Goal: Check status: Check status

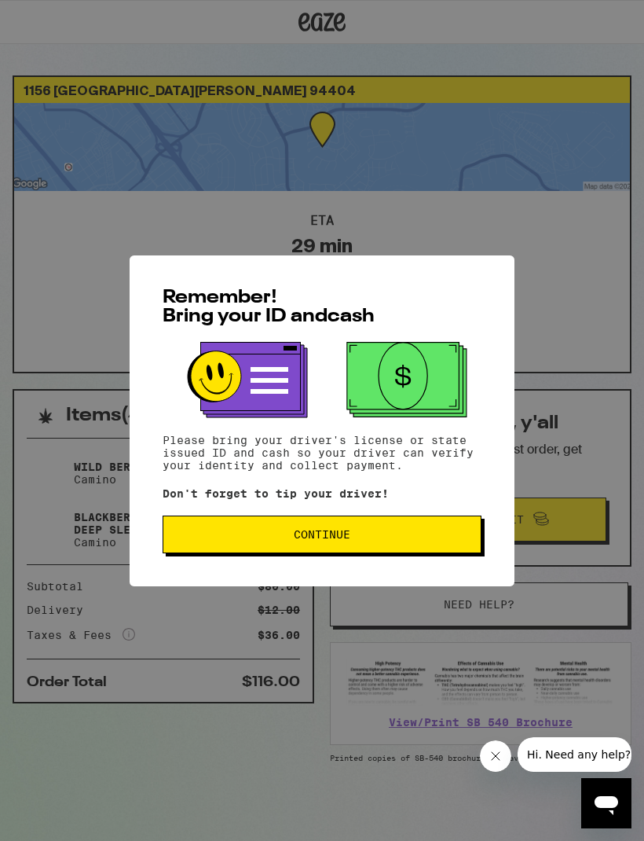
click at [405, 547] on button "Continue" at bounding box center [322, 535] width 319 height 38
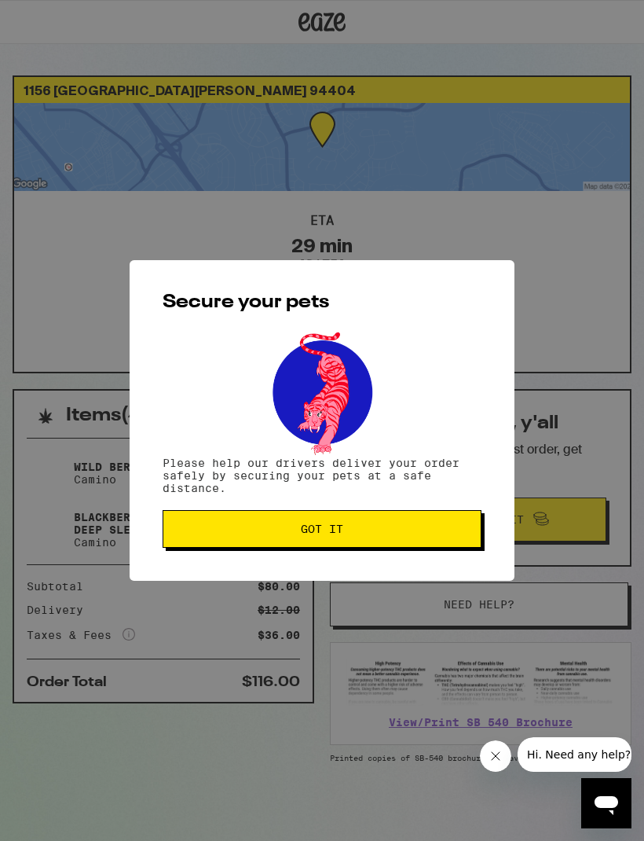
click at [406, 541] on button "Got it" at bounding box center [322, 529] width 319 height 38
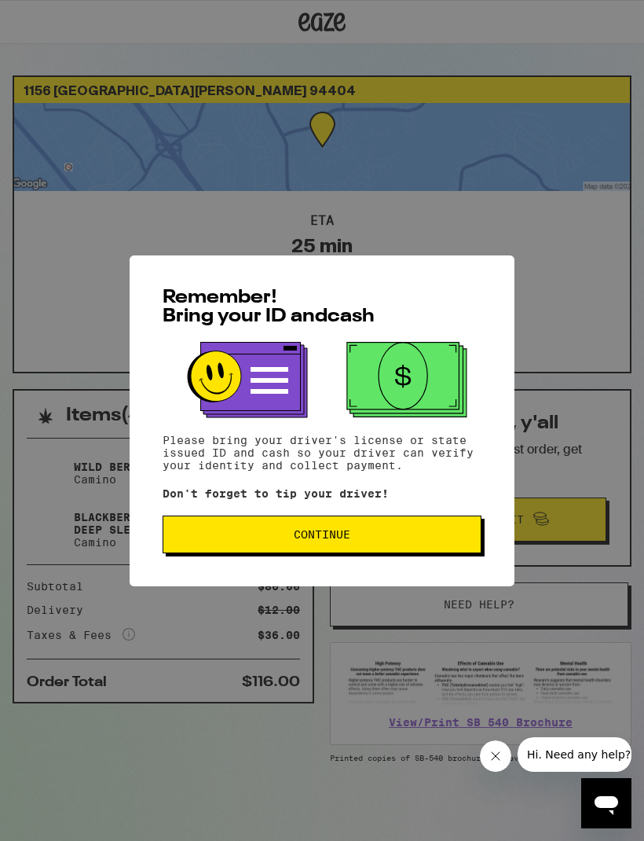
click at [407, 537] on span "Continue" at bounding box center [322, 534] width 292 height 11
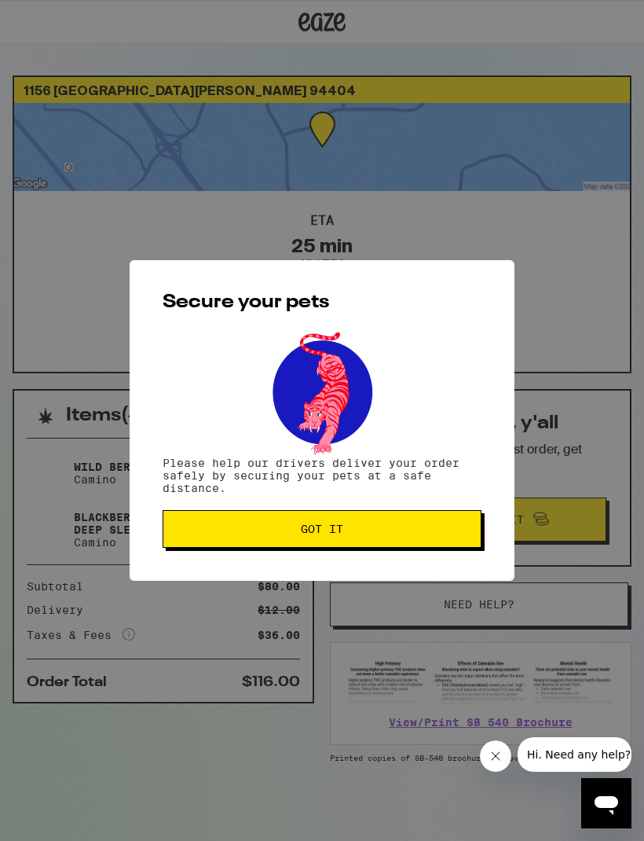
click at [427, 542] on button "Got it" at bounding box center [322, 529] width 319 height 38
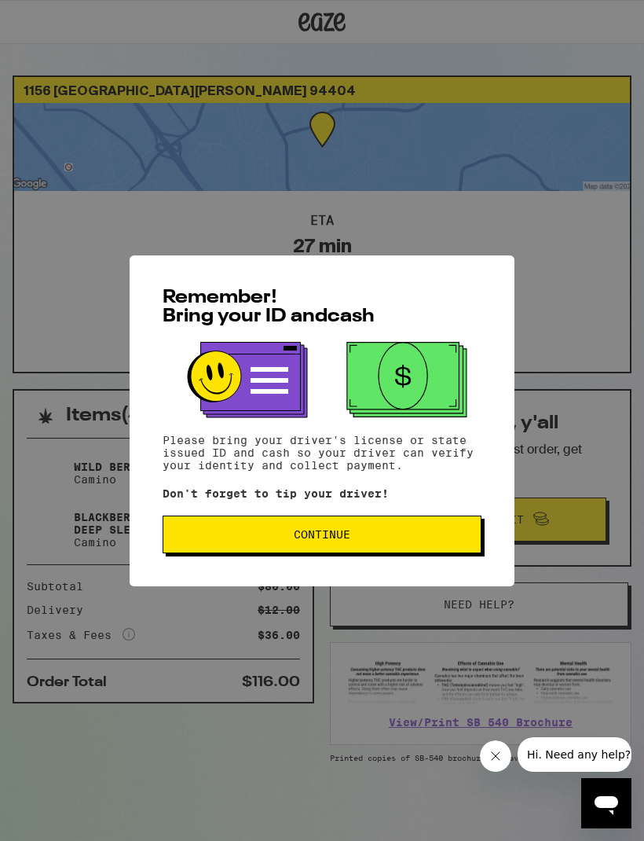
click at [406, 534] on span "Continue" at bounding box center [322, 534] width 292 height 11
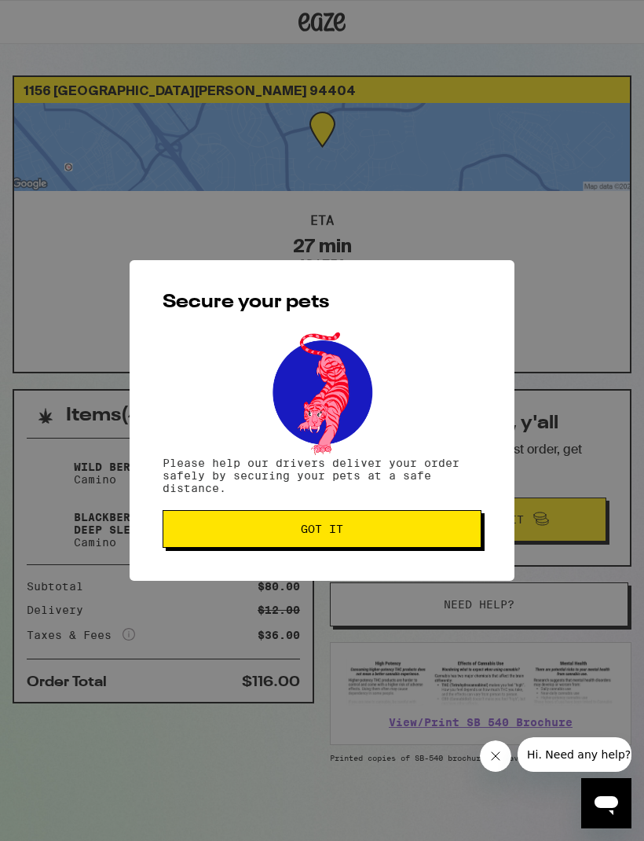
click at [398, 543] on button "Got it" at bounding box center [322, 529] width 319 height 38
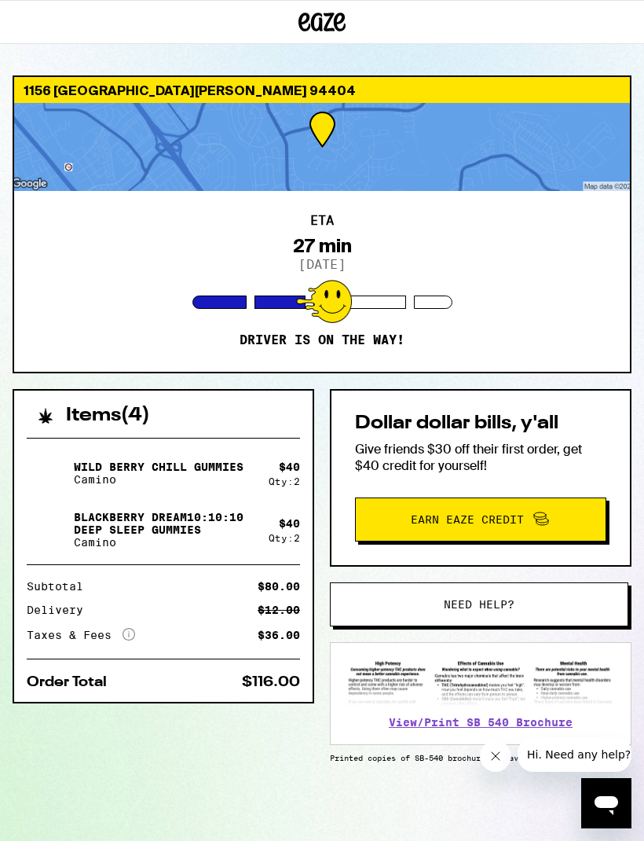
click at [372, 134] on div at bounding box center [322, 147] width 616 height 88
click at [308, 126] on div at bounding box center [322, 147] width 616 height 88
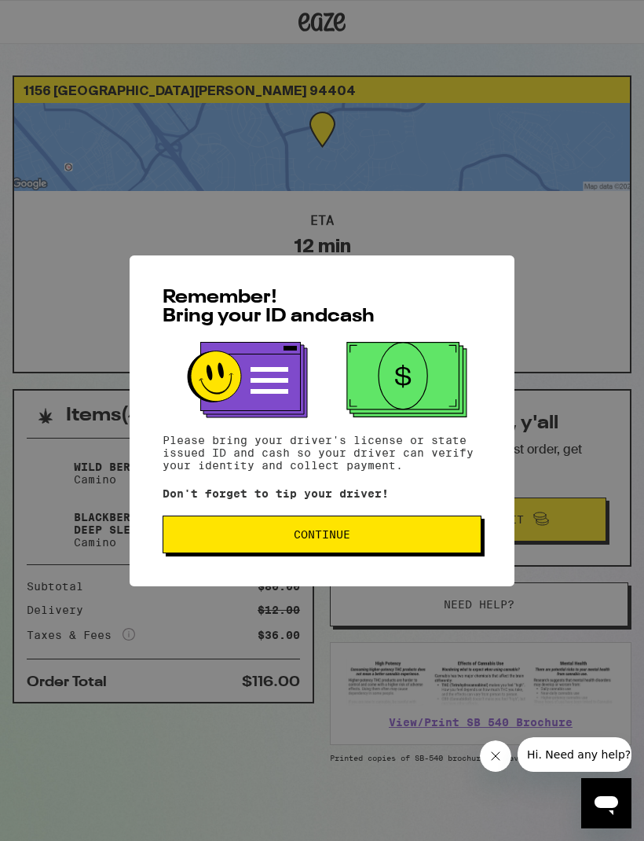
click at [411, 530] on button "Continue" at bounding box center [322, 535] width 319 height 38
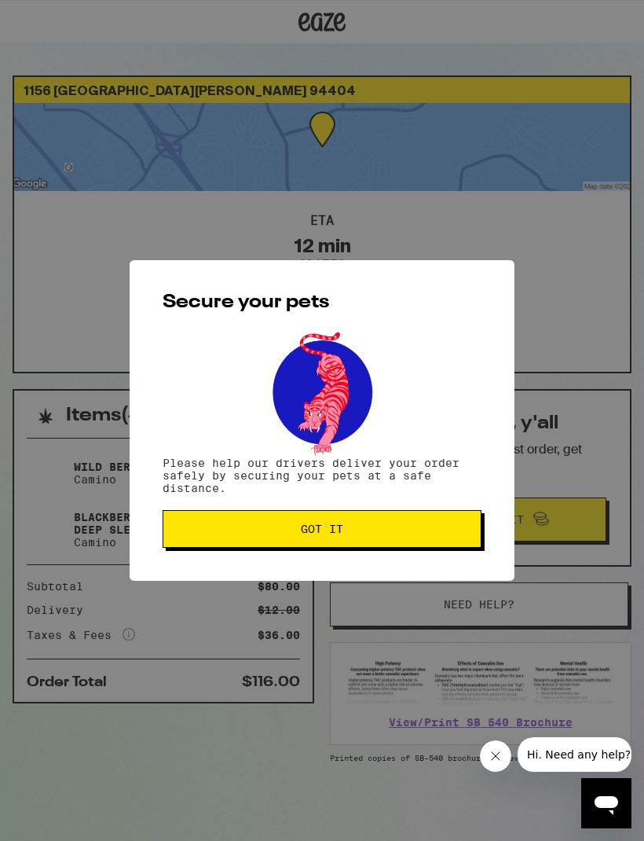
click at [403, 534] on span "Got it" at bounding box center [322, 528] width 292 height 11
